Goal: Task Accomplishment & Management: Use online tool/utility

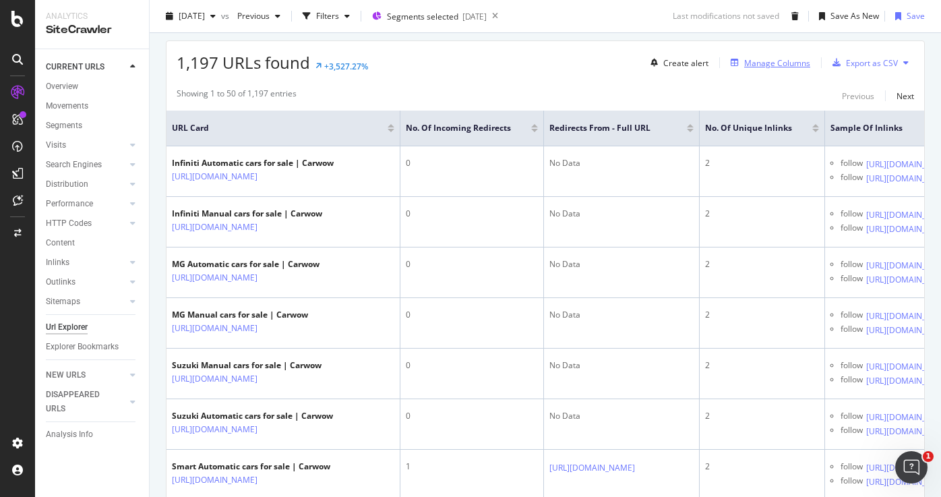
click at [775, 65] on div "Manage Columns" at bounding box center [777, 62] width 66 height 11
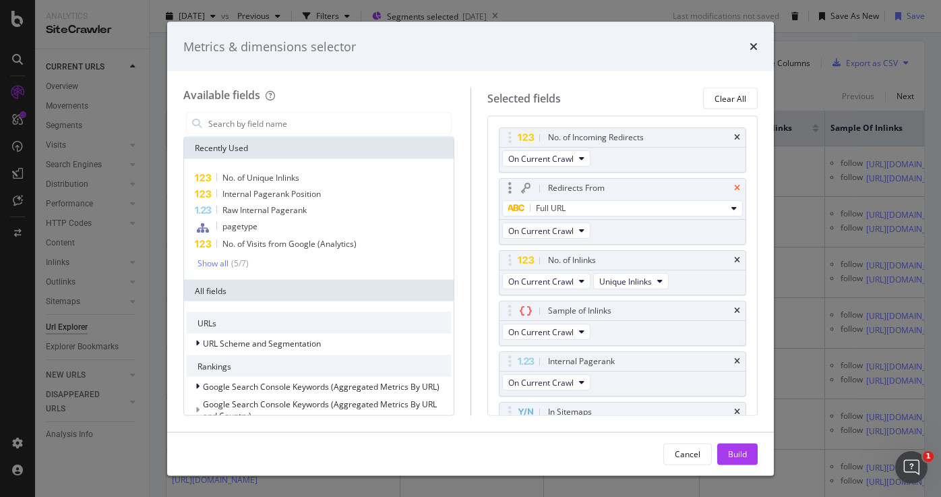
click at [739, 184] on icon "times" at bounding box center [737, 188] width 6 height 8
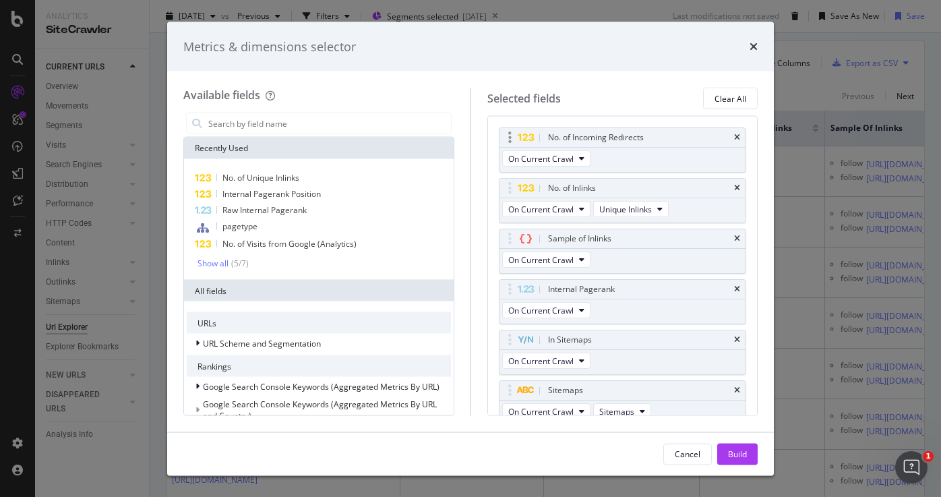
click at [742, 140] on div "No. of Incoming Redirects" at bounding box center [623, 137] width 247 height 19
click at [740, 138] on icon "times" at bounding box center [737, 138] width 6 height 8
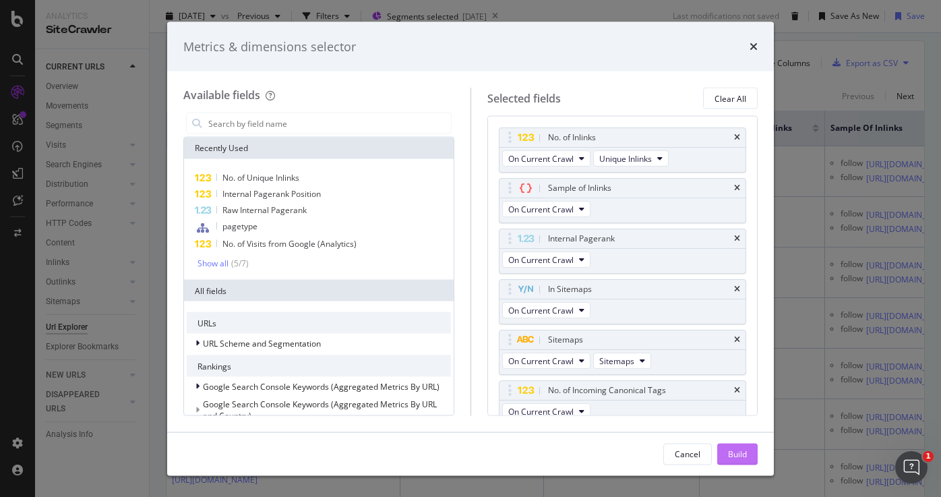
click at [727, 449] on button "Build" at bounding box center [738, 454] width 40 height 22
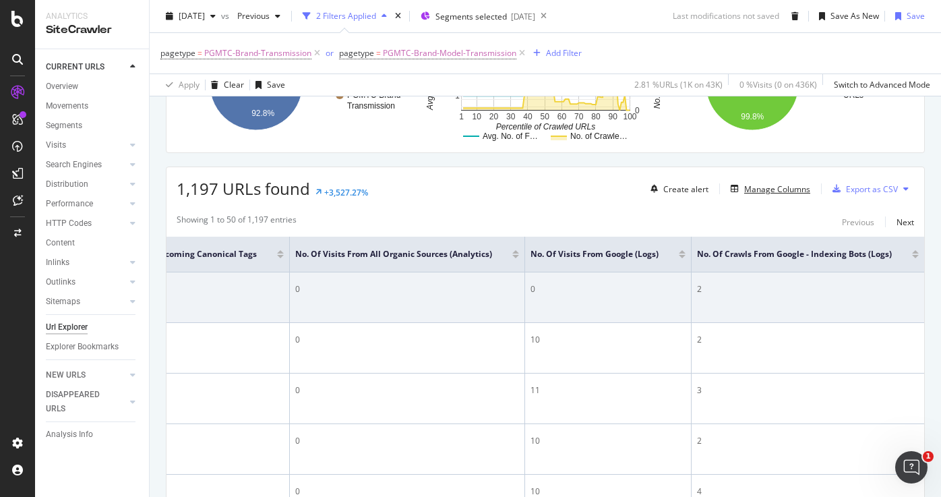
scroll to position [221, 0]
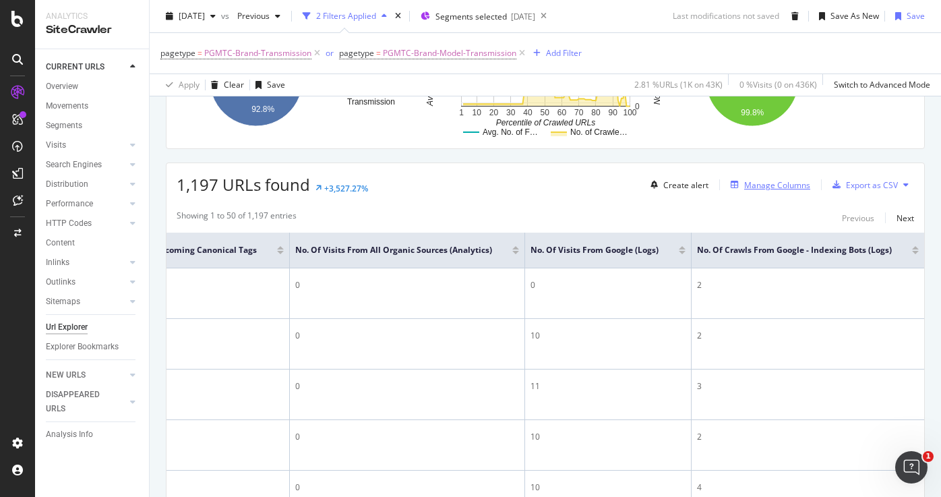
click at [779, 185] on div "Manage Columns" at bounding box center [777, 184] width 66 height 11
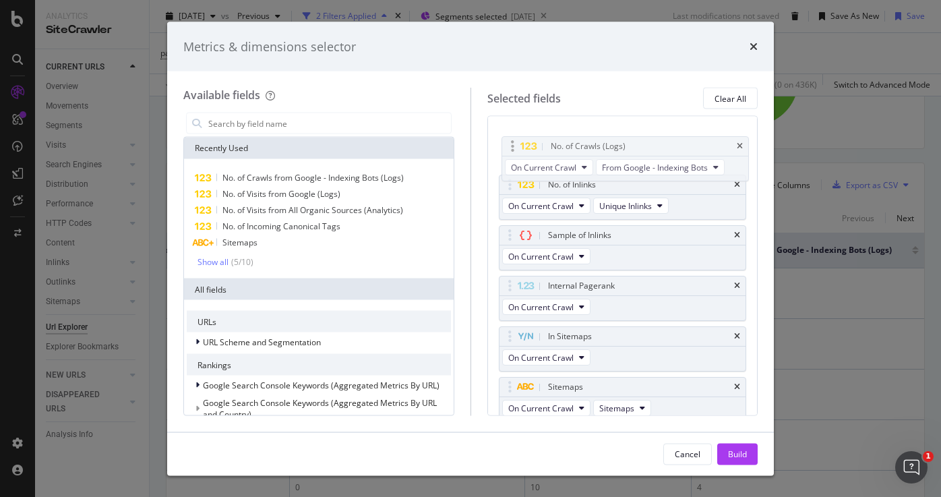
scroll to position [0, 0]
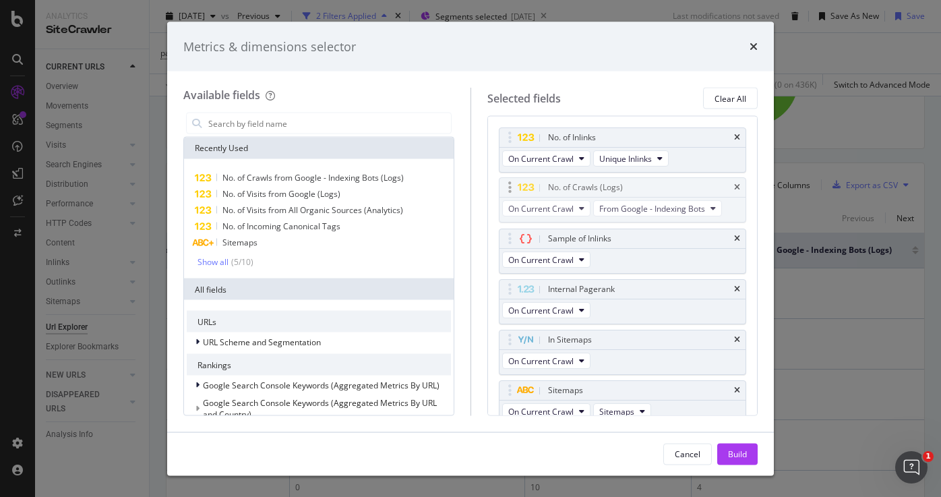
drag, startPoint x: 506, startPoint y: 336, endPoint x: 506, endPoint y: 189, distance: 147.0
click at [506, 189] on body "Analytics SiteCrawler CURRENT URLS Overview Movements Segments Visits Analysis …" at bounding box center [470, 248] width 941 height 497
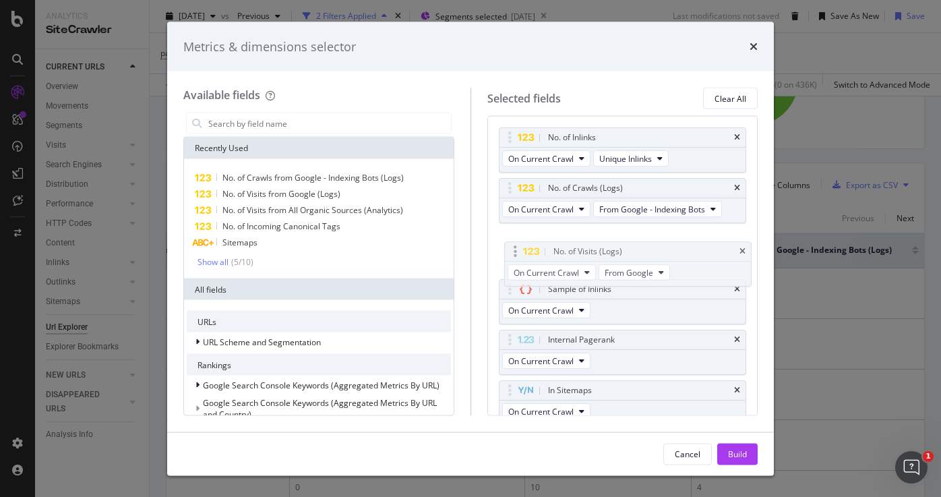
drag, startPoint x: 509, startPoint y: 336, endPoint x: 515, endPoint y: 251, distance: 85.1
click at [515, 252] on body "Analytics SiteCrawler CURRENT URLS Overview Movements Segments Visits Analysis …" at bounding box center [470, 248] width 941 height 497
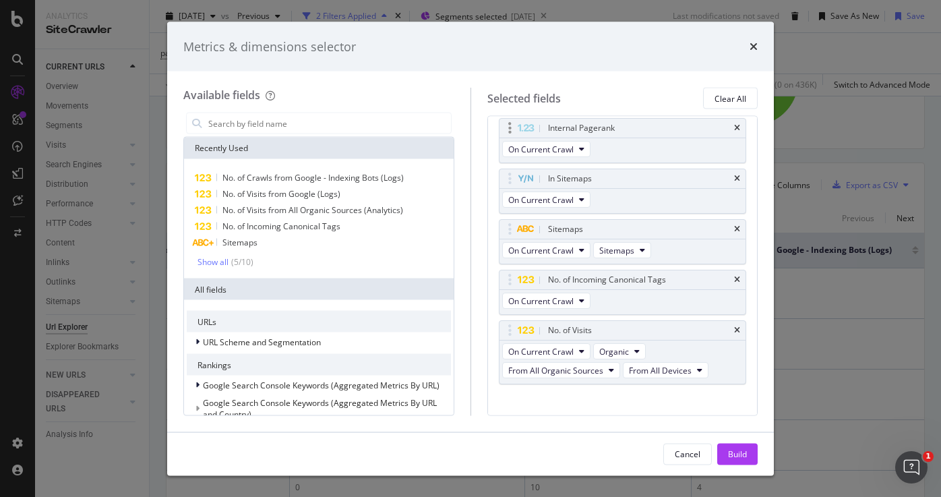
scroll to position [226, 0]
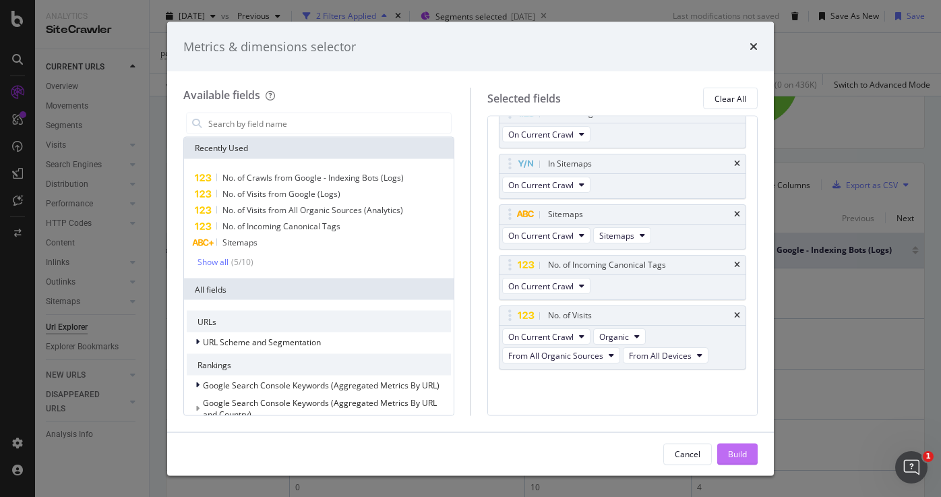
click at [749, 460] on button "Build" at bounding box center [738, 454] width 40 height 22
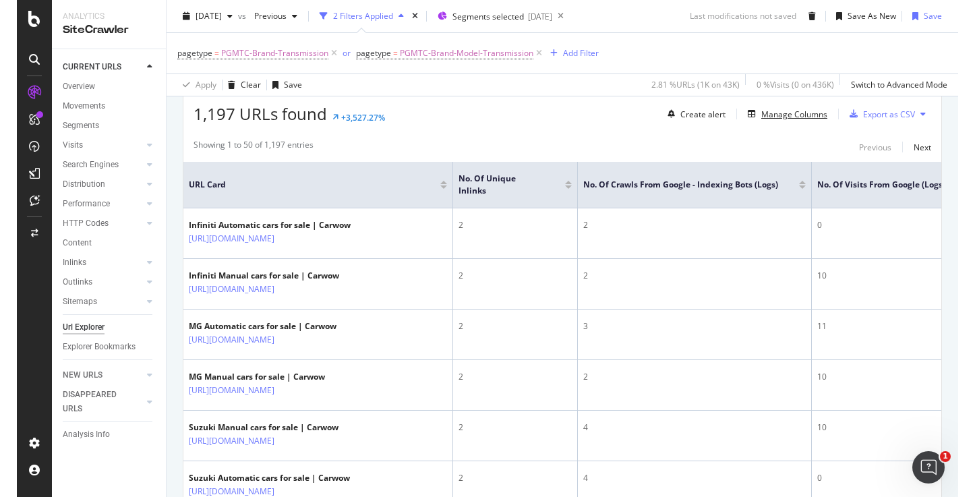
scroll to position [295, 0]
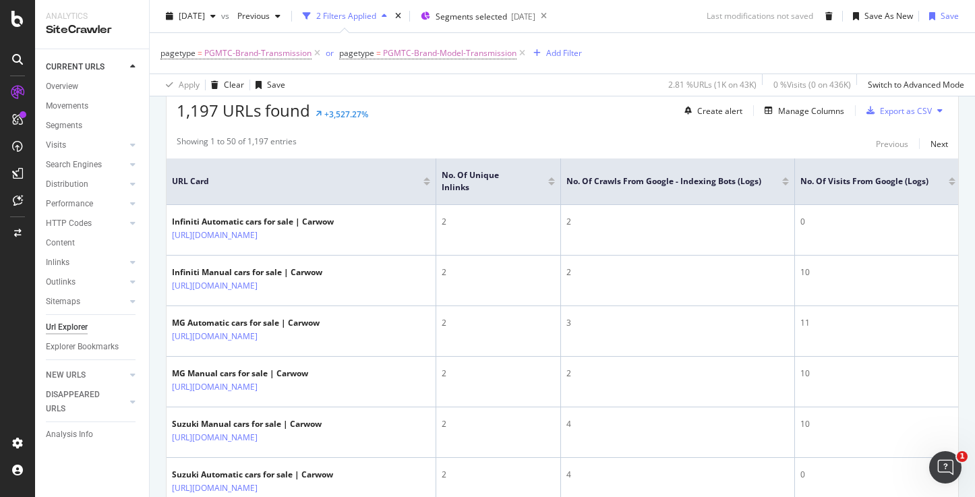
click at [785, 184] on div at bounding box center [785, 183] width 7 height 3
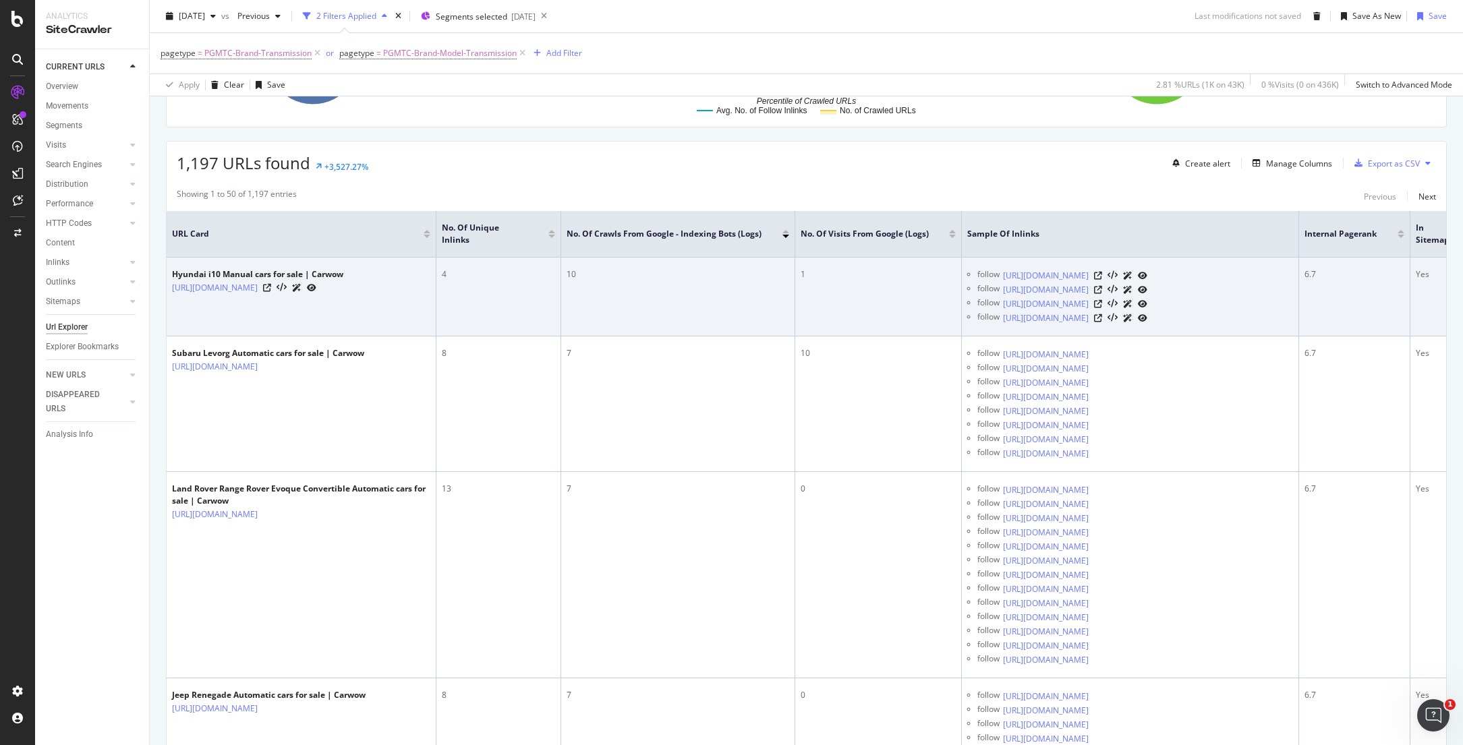
scroll to position [239, 0]
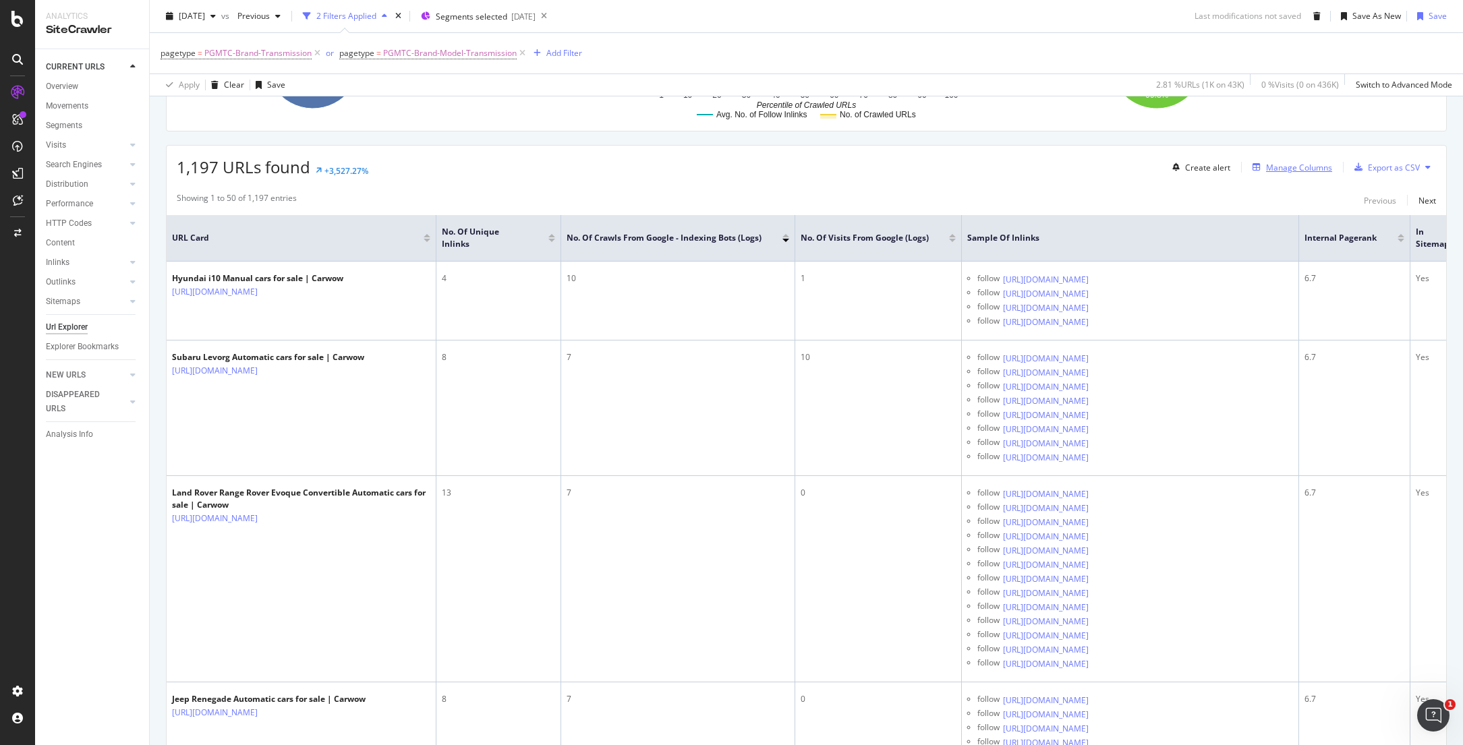
click at [879, 167] on div "Manage Columns" at bounding box center [1299, 167] width 66 height 11
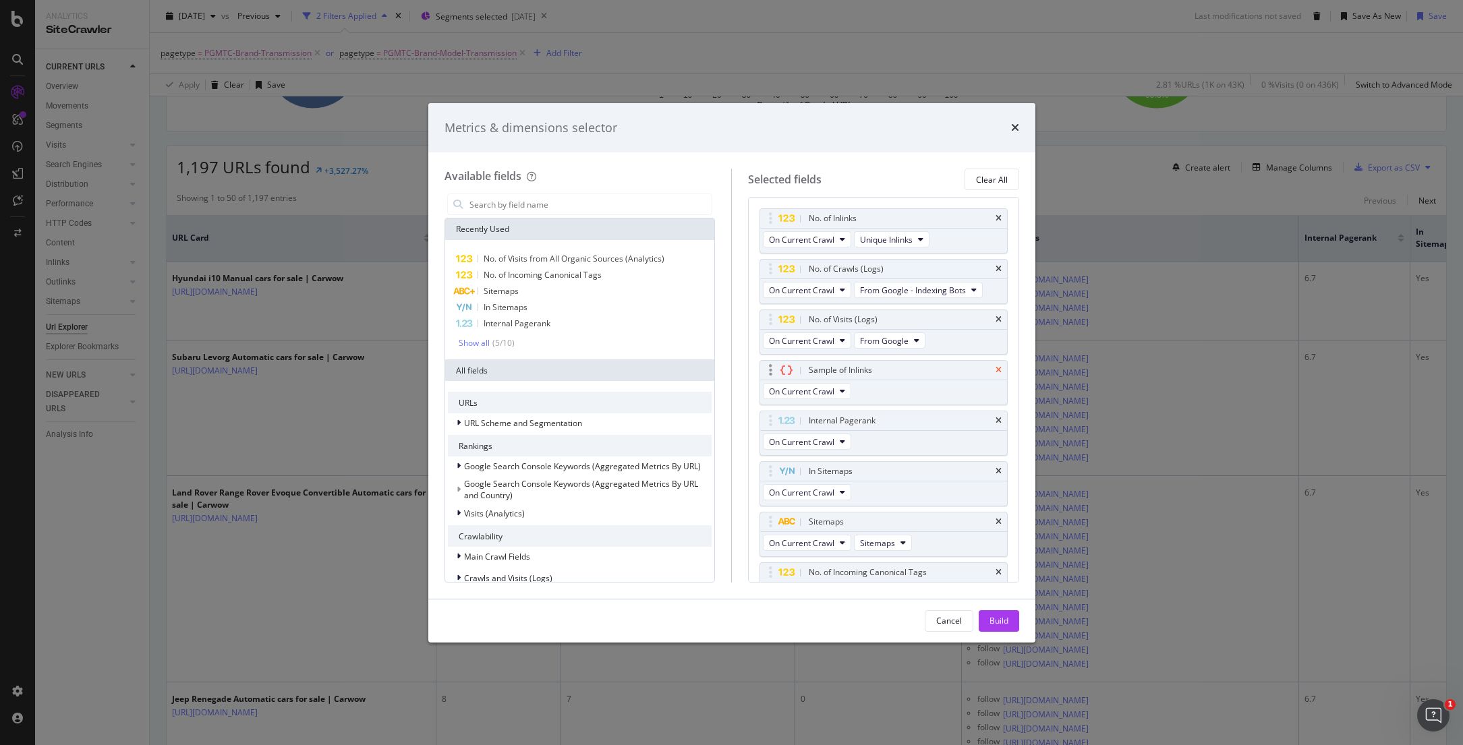
click at [879, 366] on icon "times" at bounding box center [998, 370] width 6 height 8
click at [879, 496] on div "Build" at bounding box center [998, 620] width 19 height 11
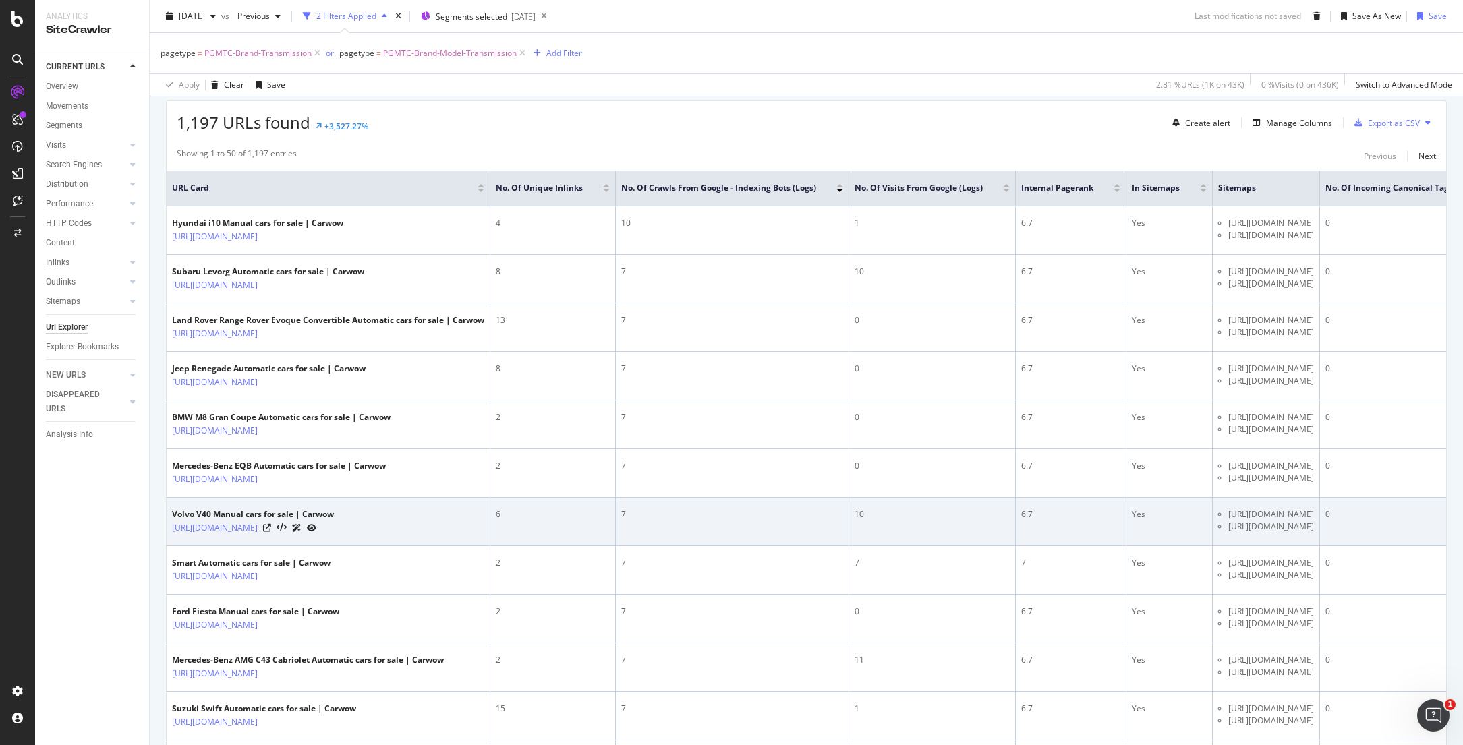
scroll to position [281, 0]
